Goal: Register for event/course

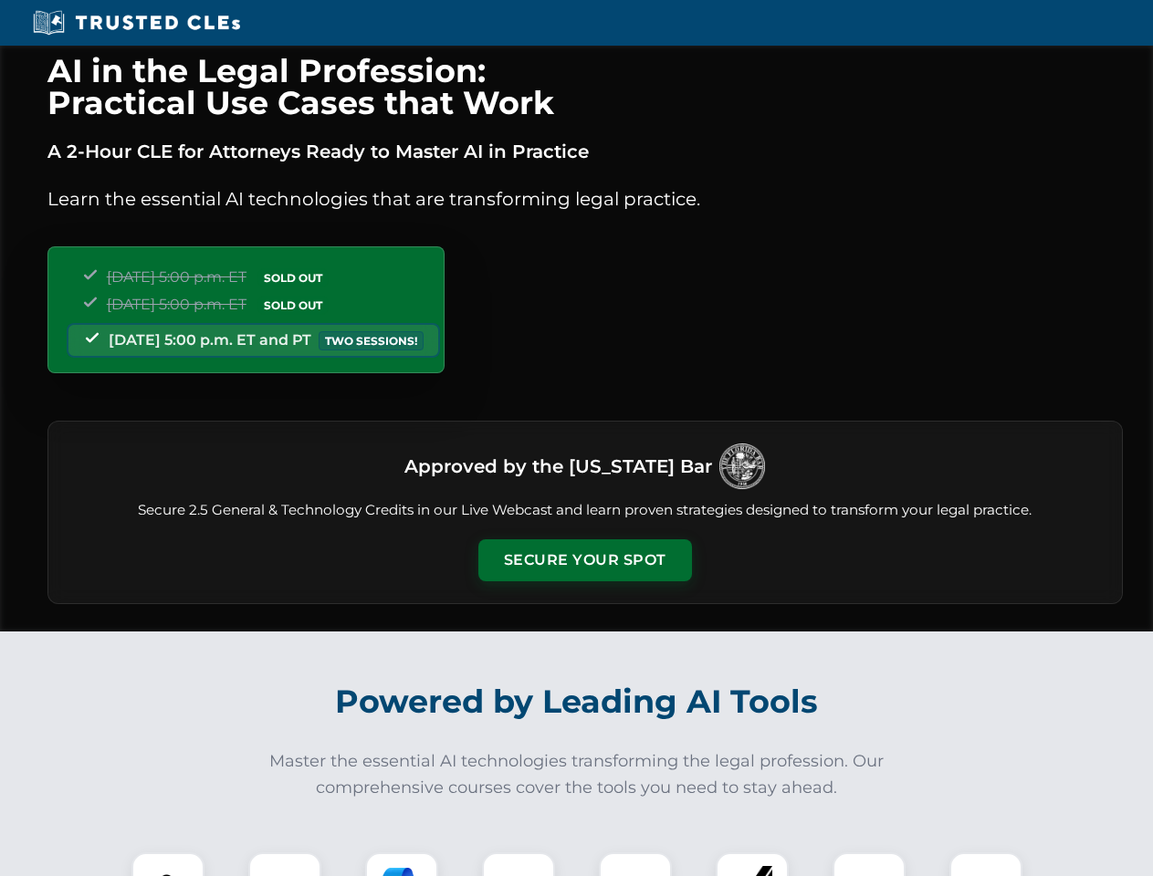
click at [584, 561] on button "Secure Your Spot" at bounding box center [585, 561] width 214 height 42
click at [168, 865] on img at bounding box center [168, 889] width 53 height 53
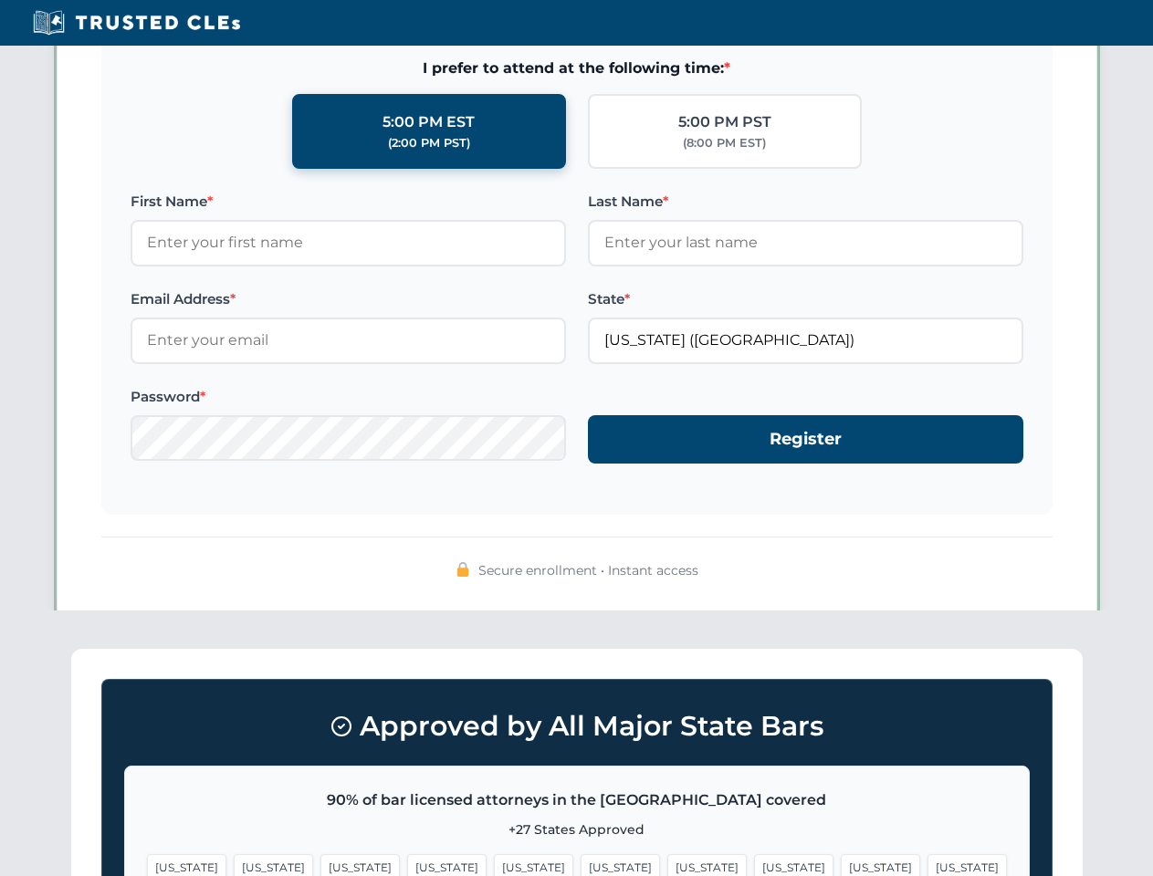
click at [667, 865] on span "[US_STATE]" at bounding box center [706, 868] width 79 height 26
click at [841, 865] on span "[US_STATE]" at bounding box center [880, 868] width 79 height 26
